Goal: Communication & Community: Answer question/provide support

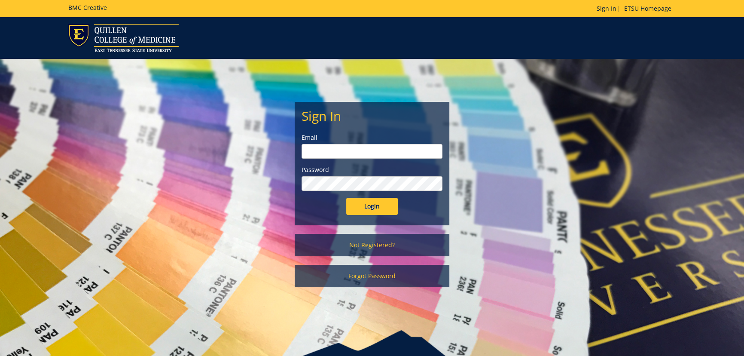
type input "[EMAIL_ADDRESS][DOMAIN_NAME]"
click at [364, 207] on input "Login" at bounding box center [372, 206] width 52 height 17
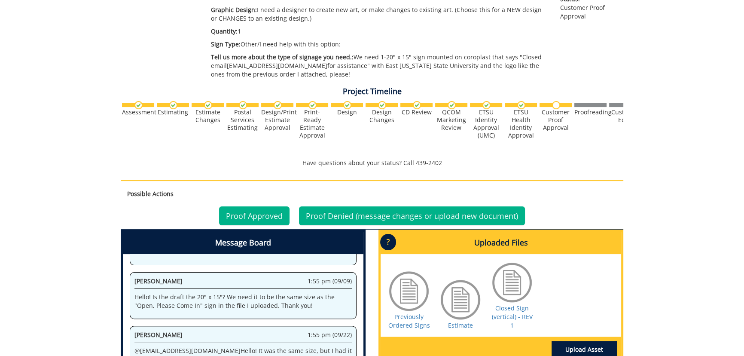
scroll to position [273, 0]
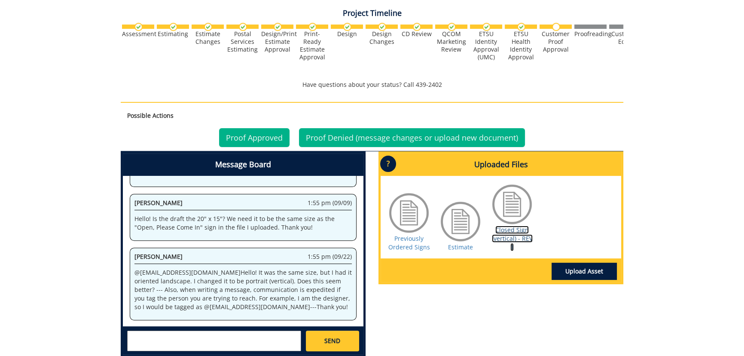
click at [520, 228] on link "Closed Sign (vertical) - REV 1" at bounding box center [512, 238] width 41 height 25
click at [189, 342] on textarea at bounding box center [214, 340] width 174 height 21
drag, startPoint x: 171, startPoint y: 304, endPoint x: 227, endPoint y: 306, distance: 55.9
click at [227, 306] on p "@ [EMAIL_ADDRESS][DOMAIN_NAME] Hello! It was the same size, but I had it orient…" at bounding box center [242, 289] width 217 height 43
copy p "@ [EMAIL_ADDRESS][DOMAIN_NAME]"
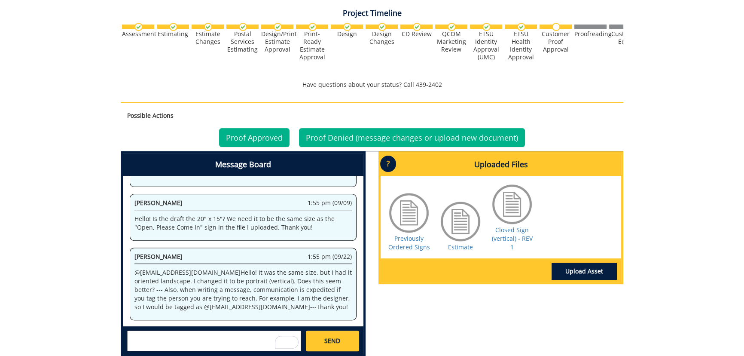
click at [165, 339] on textarea "To enrich screen reader interactions, please activate Accessibility in Grammarl…" at bounding box center [214, 340] width 174 height 21
paste textarea "@[EMAIL_ADDRESS][DOMAIN_NAME]"
click at [188, 350] on small "[EMAIL_ADDRESS][DOMAIN_NAME]" at bounding box center [231, 347] width 86 height 7
type textarea "@[EMAIL_ADDRESS][DOMAIN_NAME] Hi [PERSON_NAME], the portrait is great! Thank yo…"
click at [503, 209] on div at bounding box center [512, 204] width 43 height 43
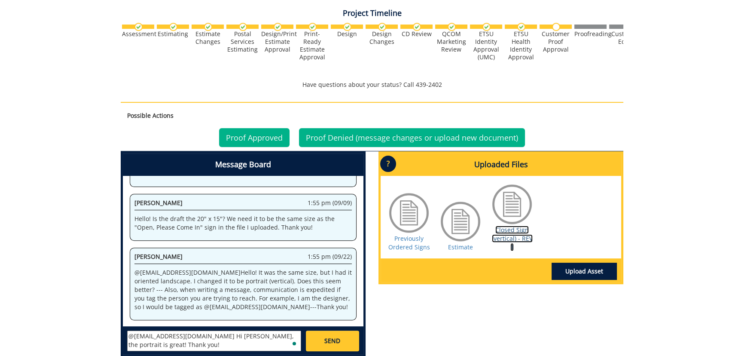
click at [515, 236] on link "Closed Sign (vertical) - REV 1" at bounding box center [512, 238] width 41 height 25
click at [259, 134] on link "Proof Approved" at bounding box center [254, 137] width 70 height 19
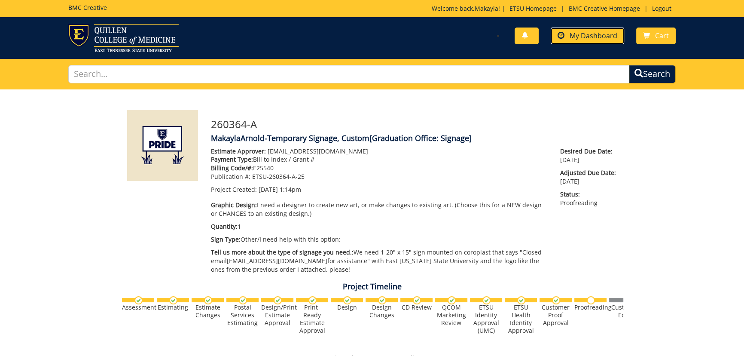
click at [611, 40] on span "My Dashboard" at bounding box center [594, 35] width 48 height 9
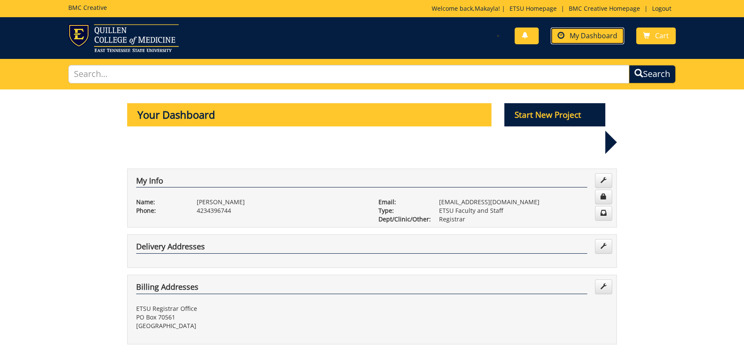
click at [580, 39] on span "My Dashboard" at bounding box center [594, 35] width 48 height 9
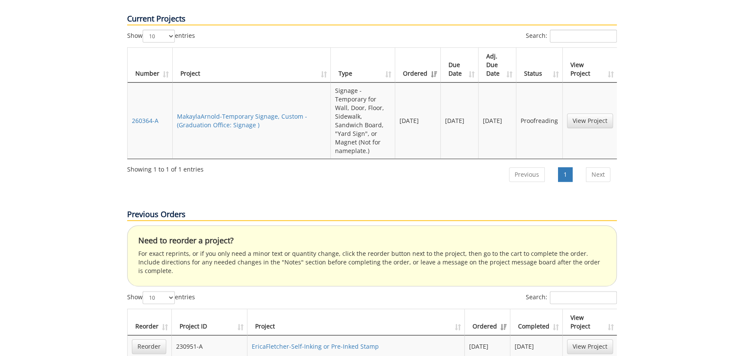
scroll to position [312, 0]
